Goal: Task Accomplishment & Management: Manage account settings

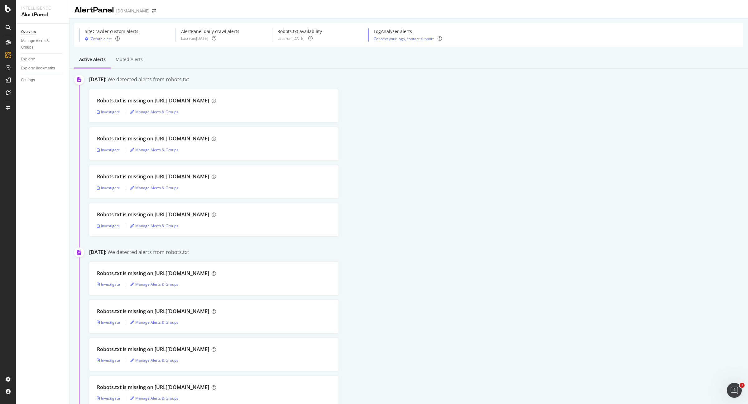
click at [222, 39] on div "Last run: 2025 Sep. 8th" at bounding box center [210, 38] width 58 height 5
click at [298, 95] on div "Robots.txt is missing on https://www.intersport.fr/ Investigate Manage Alerts &…" at bounding box center [213, 105] width 249 height 33
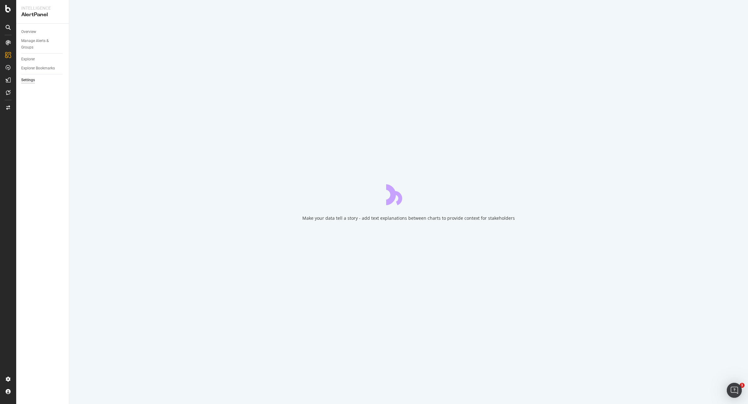
select select "11"
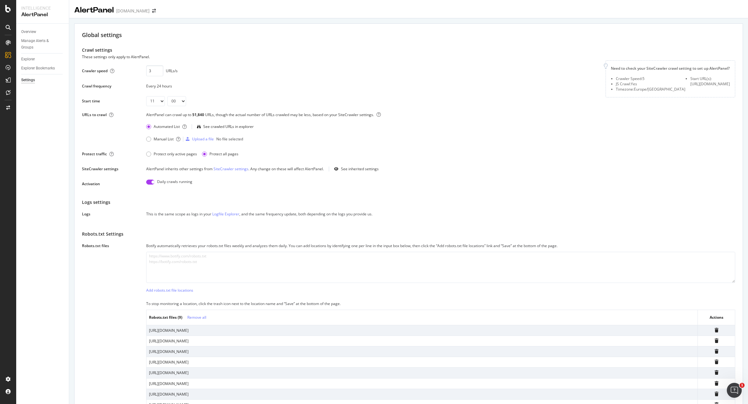
click at [489, 222] on div "Crawl settings These settings only apply to AlertPanel. Crawler speed 3 URLs/s …" at bounding box center [408, 233] width 653 height 372
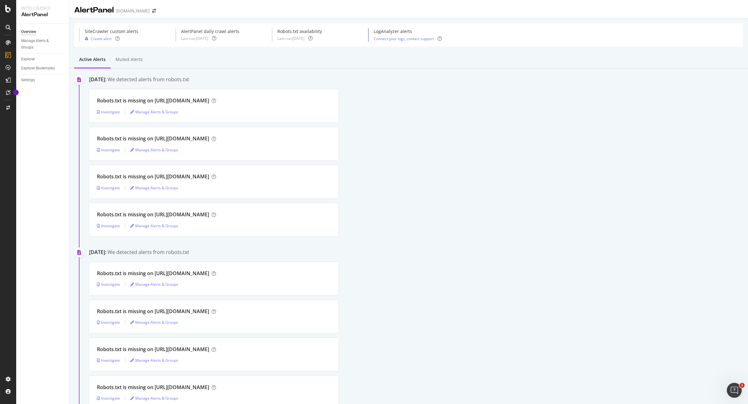
click at [412, 159] on div "Robots.txt is missing on [URL][DOMAIN_NAME] Investigate Manage Alerts & Groups" at bounding box center [418, 143] width 659 height 33
